Goal: Task Accomplishment & Management: Manage account settings

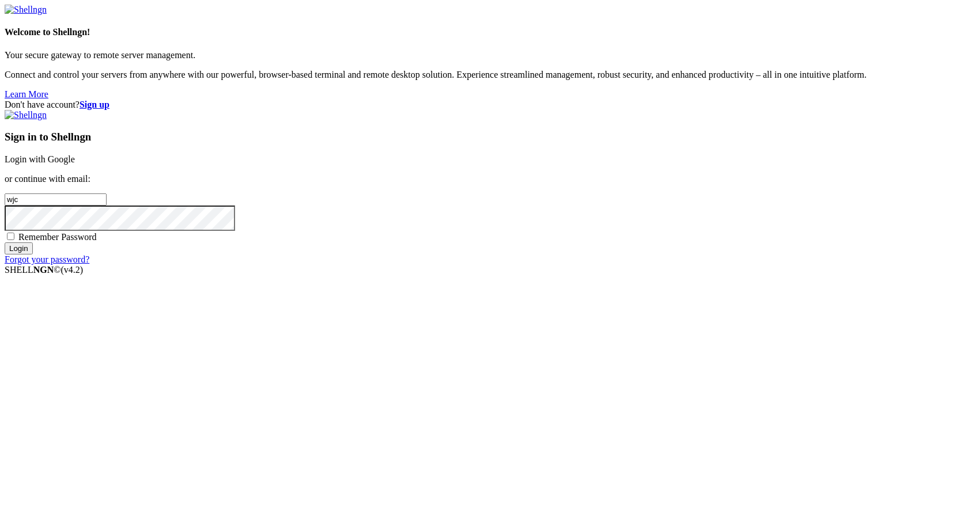
click at [75, 164] on link "Login with Google" at bounding box center [40, 159] width 70 height 10
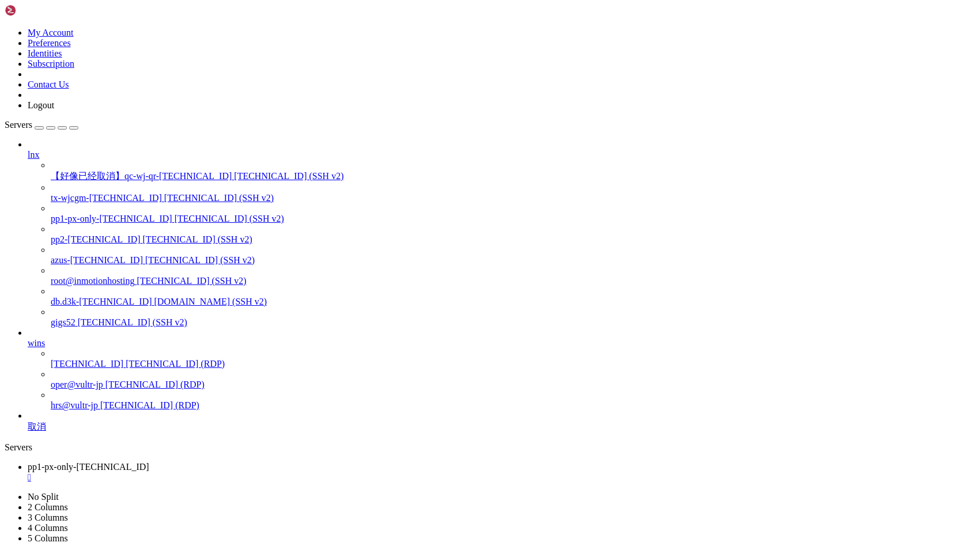
click at [5, 28] on icon at bounding box center [5, 28] width 0 height 0
click at [71, 48] on link "Preferences" at bounding box center [49, 43] width 43 height 10
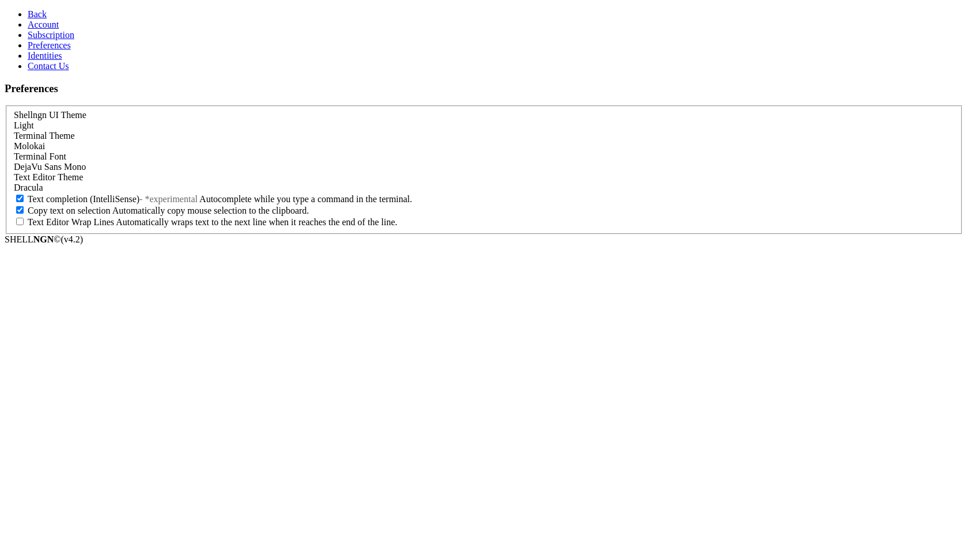
click at [111, 215] on span "Copy text on selection" at bounding box center [69, 211] width 83 height 10
click at [24, 214] on input "Copy text on selection Automatically copy mouse selection to the clipboard." at bounding box center [19, 209] width 7 height 7
checkbox input "false"
click at [139, 204] on span "Text completion (IntelliSense)" at bounding box center [84, 199] width 112 height 10
click at [24, 202] on input "Text completion (IntelliSense) - *experimental Autocomplete while you type a co…" at bounding box center [19, 198] width 7 height 7
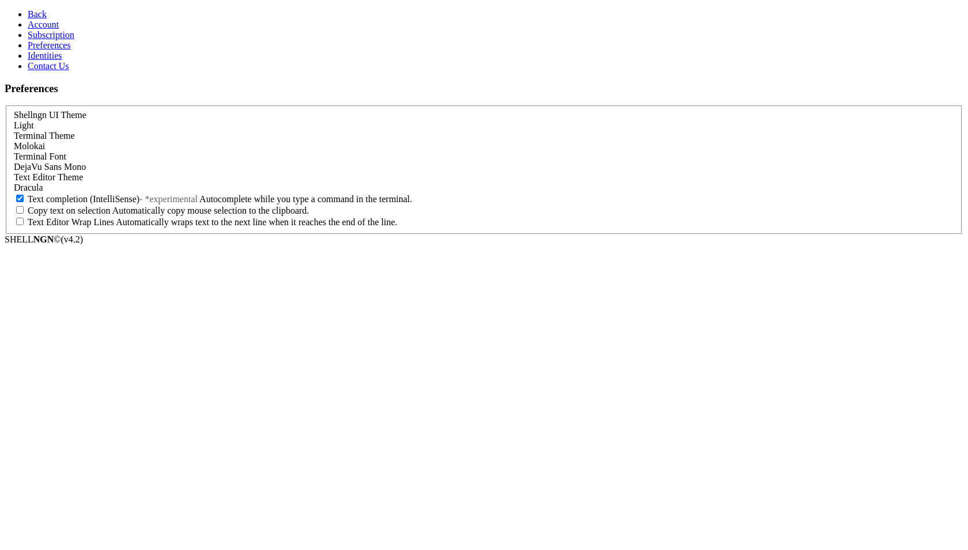
checkbox input "false"
click at [195, 141] on div "Molokai" at bounding box center [484, 146] width 940 height 10
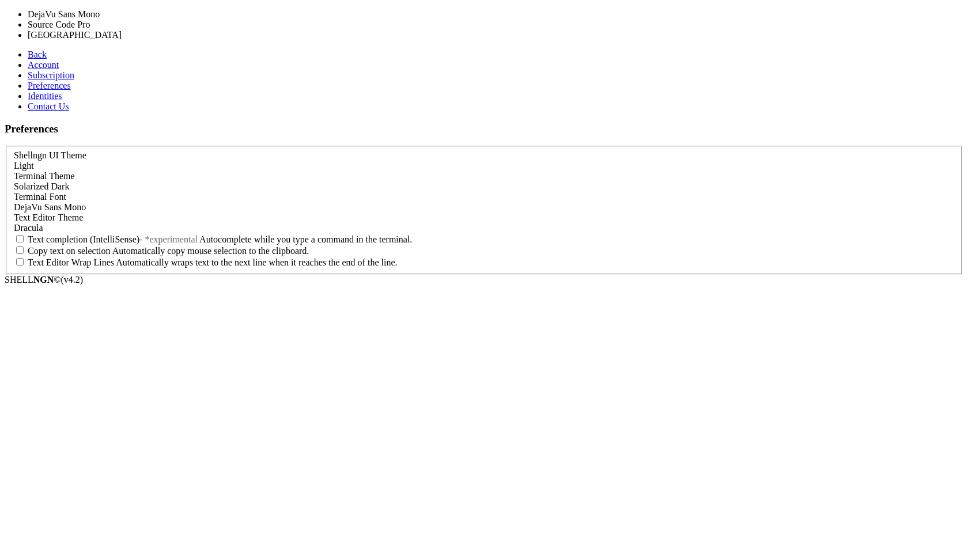
click at [213, 202] on div "DejaVu Sans Mono" at bounding box center [484, 207] width 940 height 10
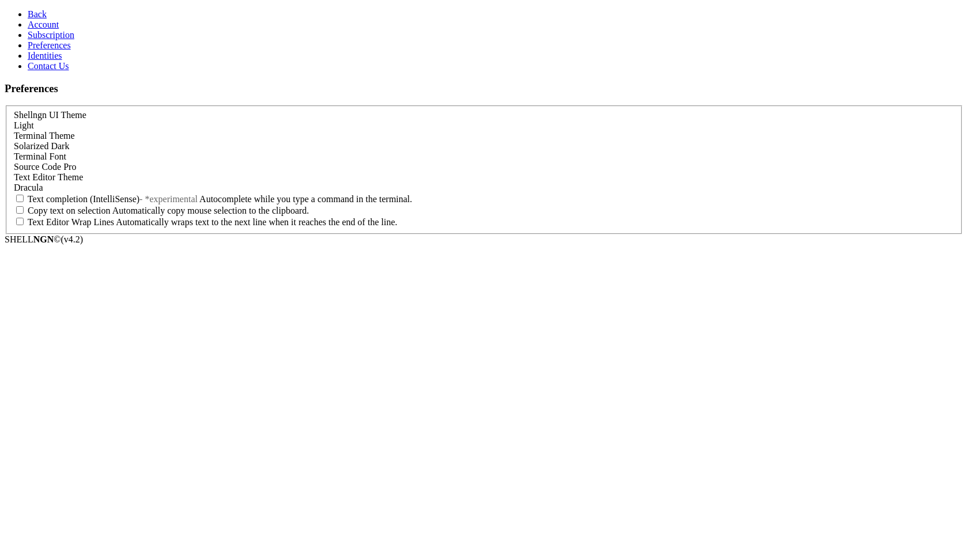
click at [207, 193] on div "Dracula" at bounding box center [484, 188] width 940 height 10
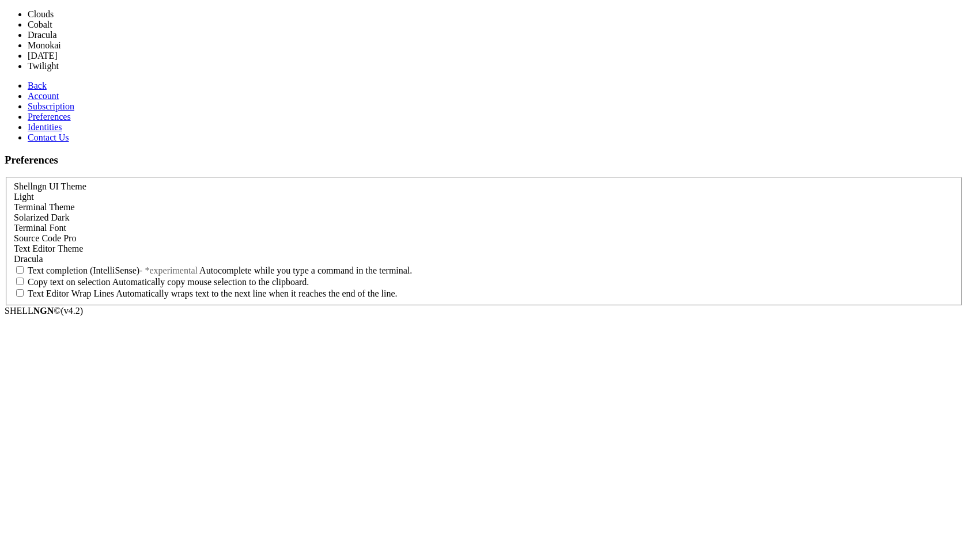
click at [83, 244] on label "Text Editor Theme" at bounding box center [48, 249] width 69 height 10
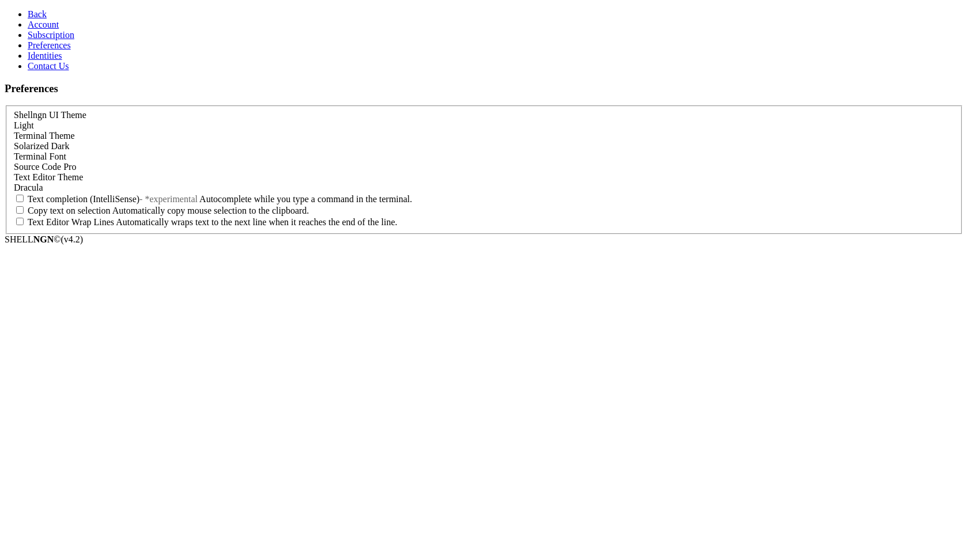
click at [210, 120] on div "Light" at bounding box center [484, 125] width 940 height 10
click at [53, 40] on span "Subscription" at bounding box center [51, 35] width 47 height 10
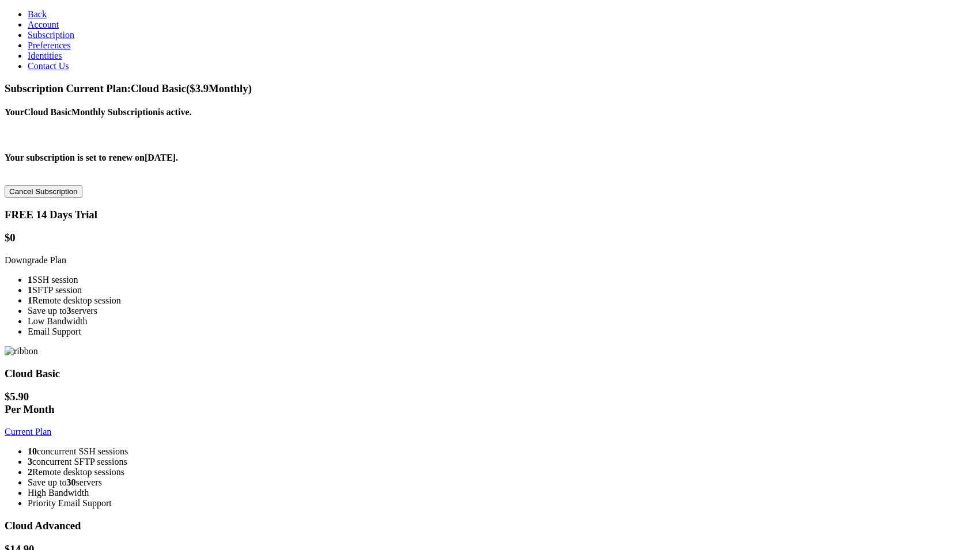
click at [59, 50] on span "Preferences" at bounding box center [49, 45] width 43 height 10
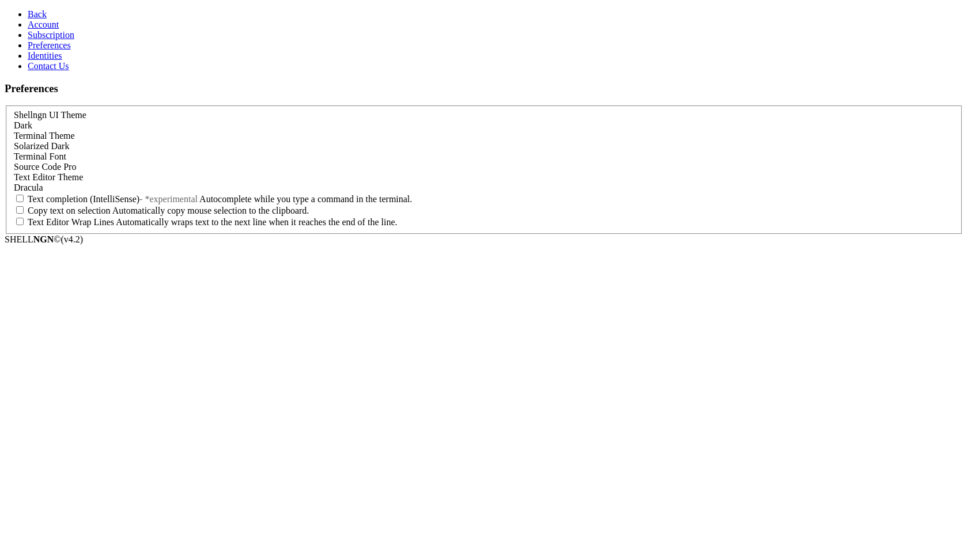
click at [73, 40] on link "Subscription" at bounding box center [51, 35] width 47 height 10
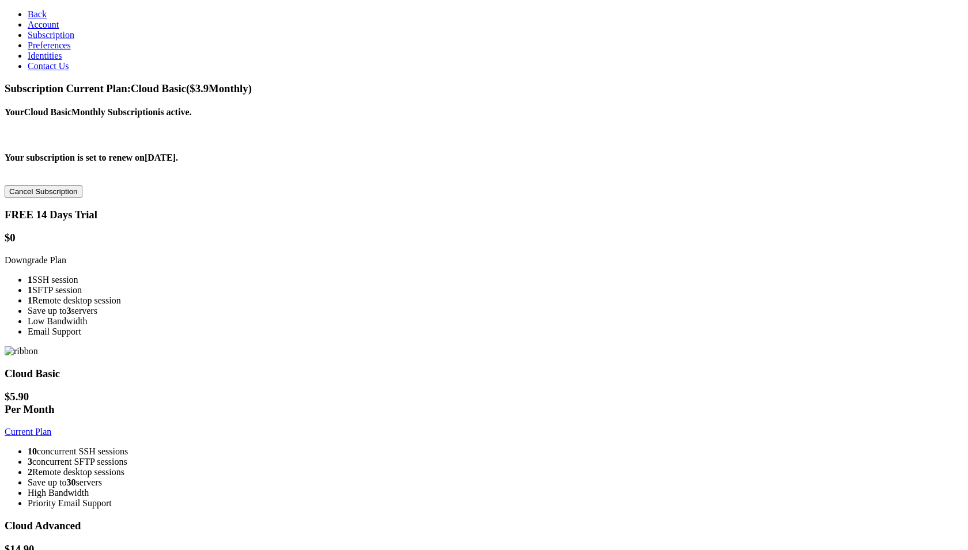
click at [54, 60] on span "Identities" at bounding box center [45, 56] width 35 height 10
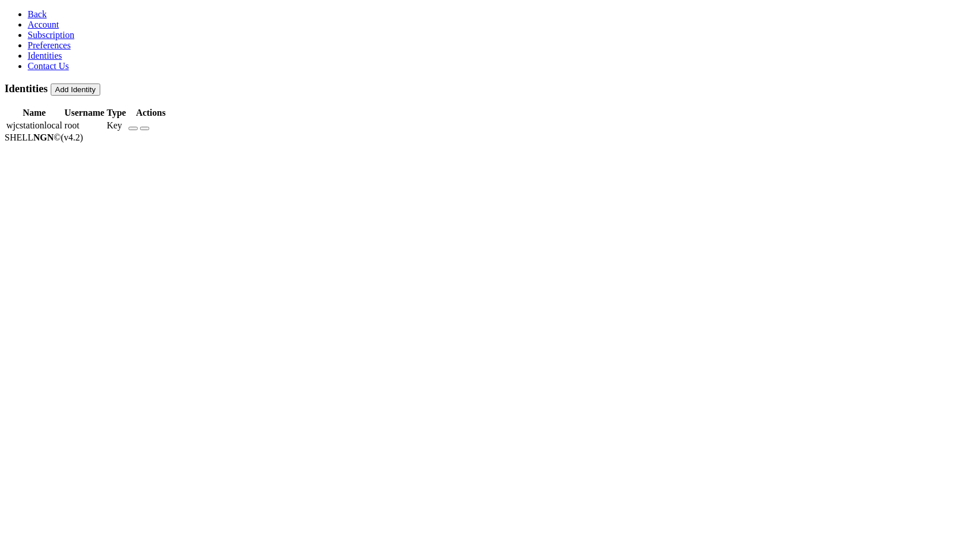
click at [51, 71] on span "Contact Us" at bounding box center [48, 66] width 41 height 10
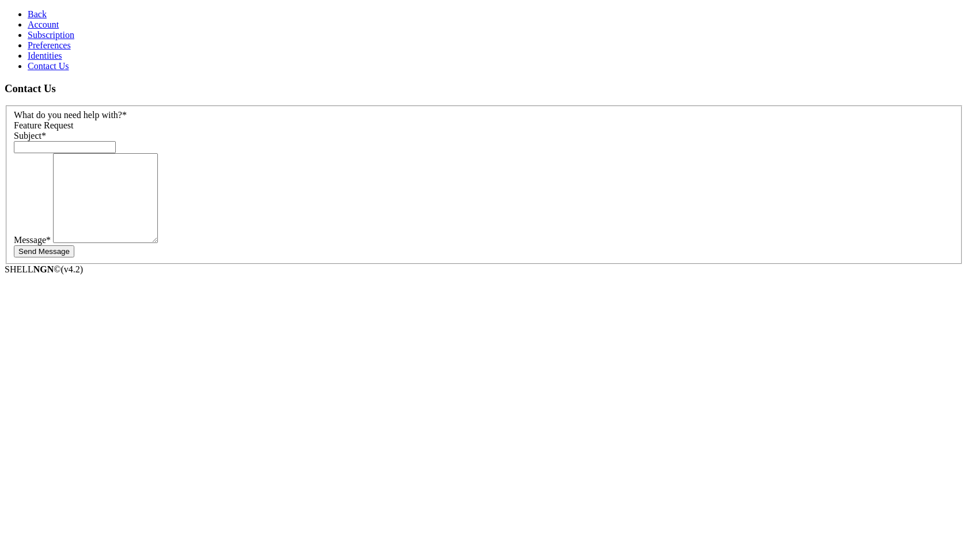
click at [40, 29] on span "Account" at bounding box center [43, 25] width 31 height 10
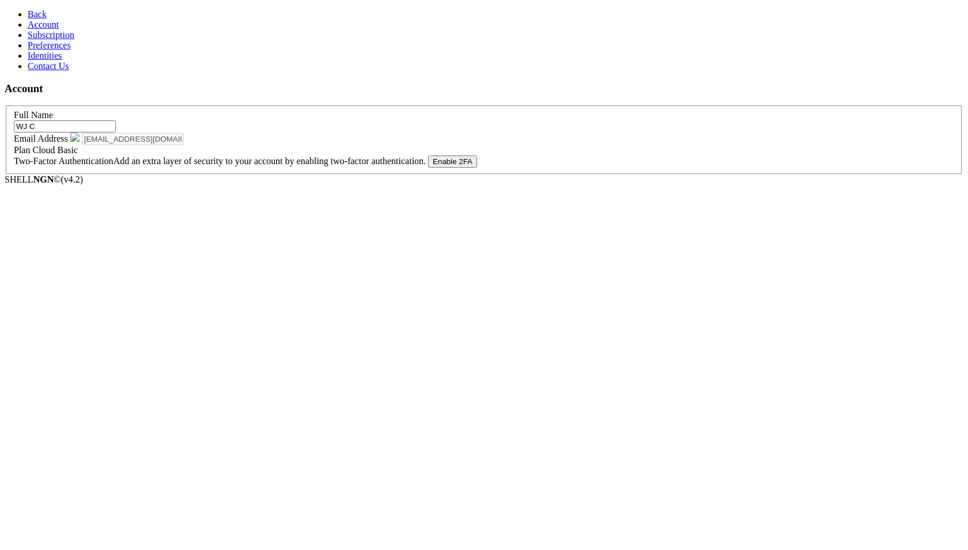
click at [28, 13] on span "Back" at bounding box center [37, 14] width 19 height 10
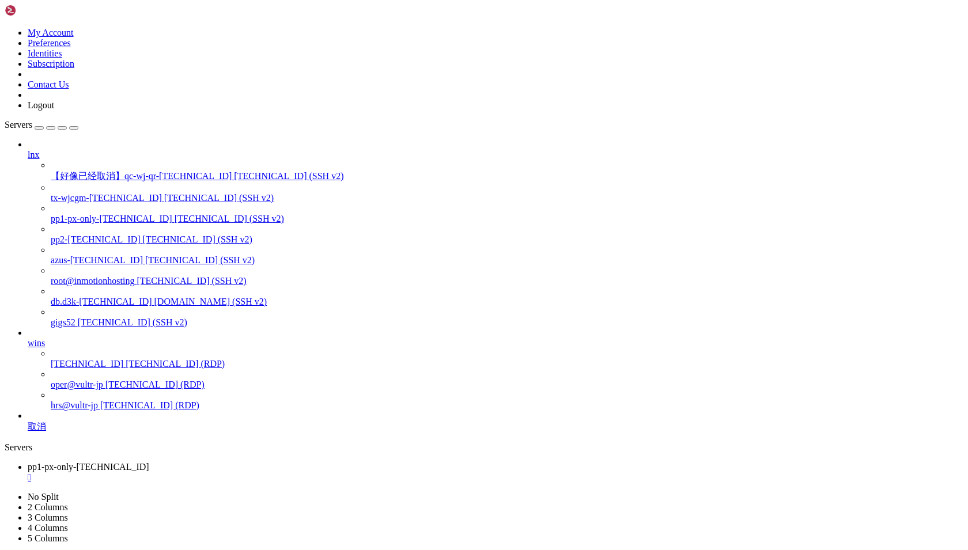
click at [5, 28] on icon at bounding box center [5, 28] width 0 height 0
